Goal: Information Seeking & Learning: Find specific fact

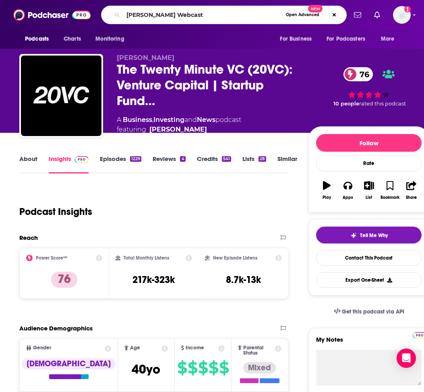
click at [188, 14] on input "[PERSON_NAME] Webcast" at bounding box center [202, 14] width 159 height 13
type input "[PERSON_NAME]"
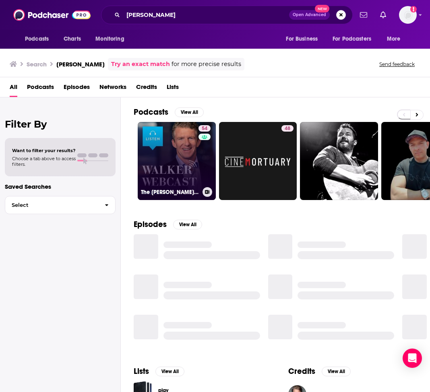
click at [180, 159] on link "54 The [PERSON_NAME] Webcast" at bounding box center [177, 161] width 78 height 78
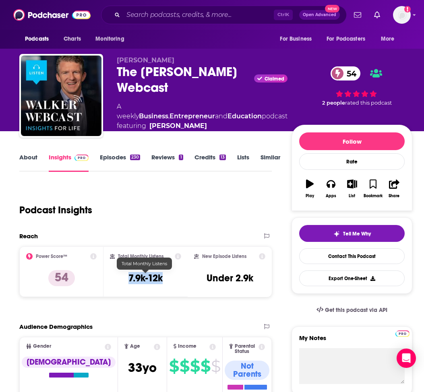
drag, startPoint x: 127, startPoint y: 276, endPoint x: 166, endPoint y: 277, distance: 39.0
click at [166, 277] on div "Total Monthly Listens 7.9k-12k" at bounding box center [145, 271] width 71 height 37
copy h3 "7.9k-12k"
click at [215, 8] on div "Ctrl K Open Advanced New" at bounding box center [223, 15] width 245 height 19
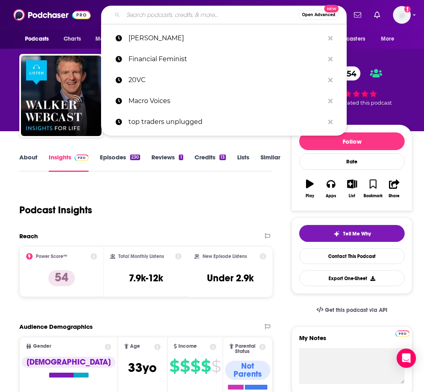
click at [215, 14] on input "Search podcasts, credits, & more..." at bounding box center [210, 14] width 175 height 13
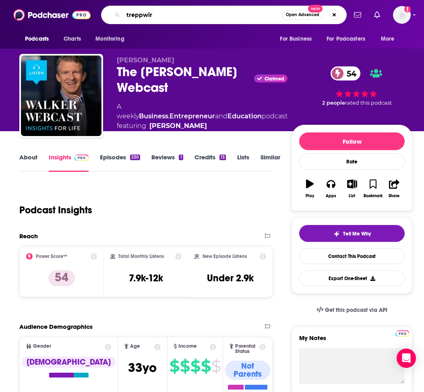
type input "treppwire"
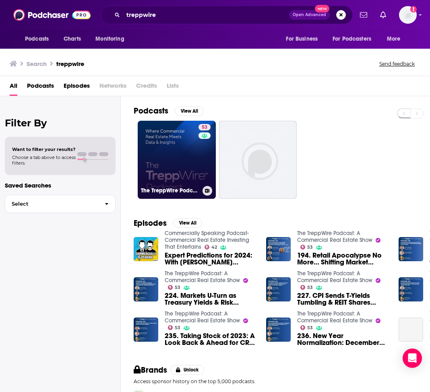
click at [184, 144] on link "53 The TreppWire Podcast: A Commercial Real Estate Show" at bounding box center [177, 160] width 78 height 78
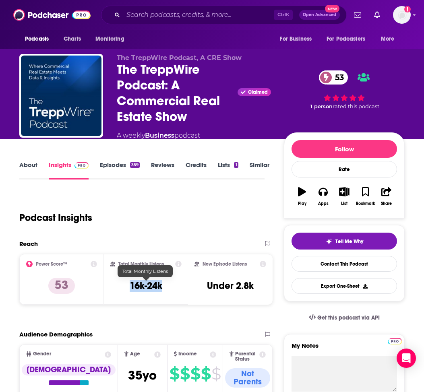
drag, startPoint x: 129, startPoint y: 284, endPoint x: 166, endPoint y: 286, distance: 37.5
click at [166, 286] on div "Total Monthly Listens 16k-24k" at bounding box center [146, 279] width 72 height 37
copy h3 "16k-24k"
click at [210, 12] on input "Search podcasts, credits, & more..." at bounding box center [198, 14] width 150 height 13
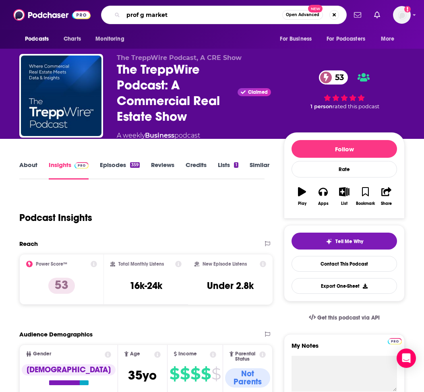
type input "prof g markets"
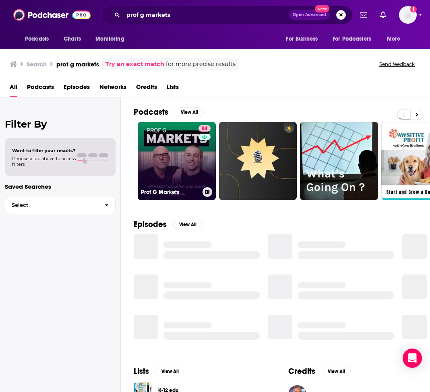
click at [175, 153] on link "84 Prof G Markets" at bounding box center [177, 161] width 78 height 78
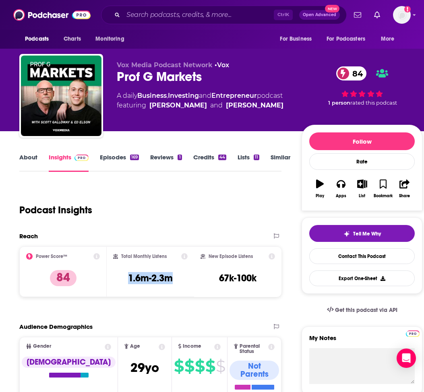
drag, startPoint x: 126, startPoint y: 278, endPoint x: 174, endPoint y: 280, distance: 48.3
click at [174, 280] on div "Total Monthly Listens 1.6m-2.3m" at bounding box center [150, 271] width 74 height 37
copy h3 "1.6m-2.3m"
